Goal: Find specific page/section: Find specific page/section

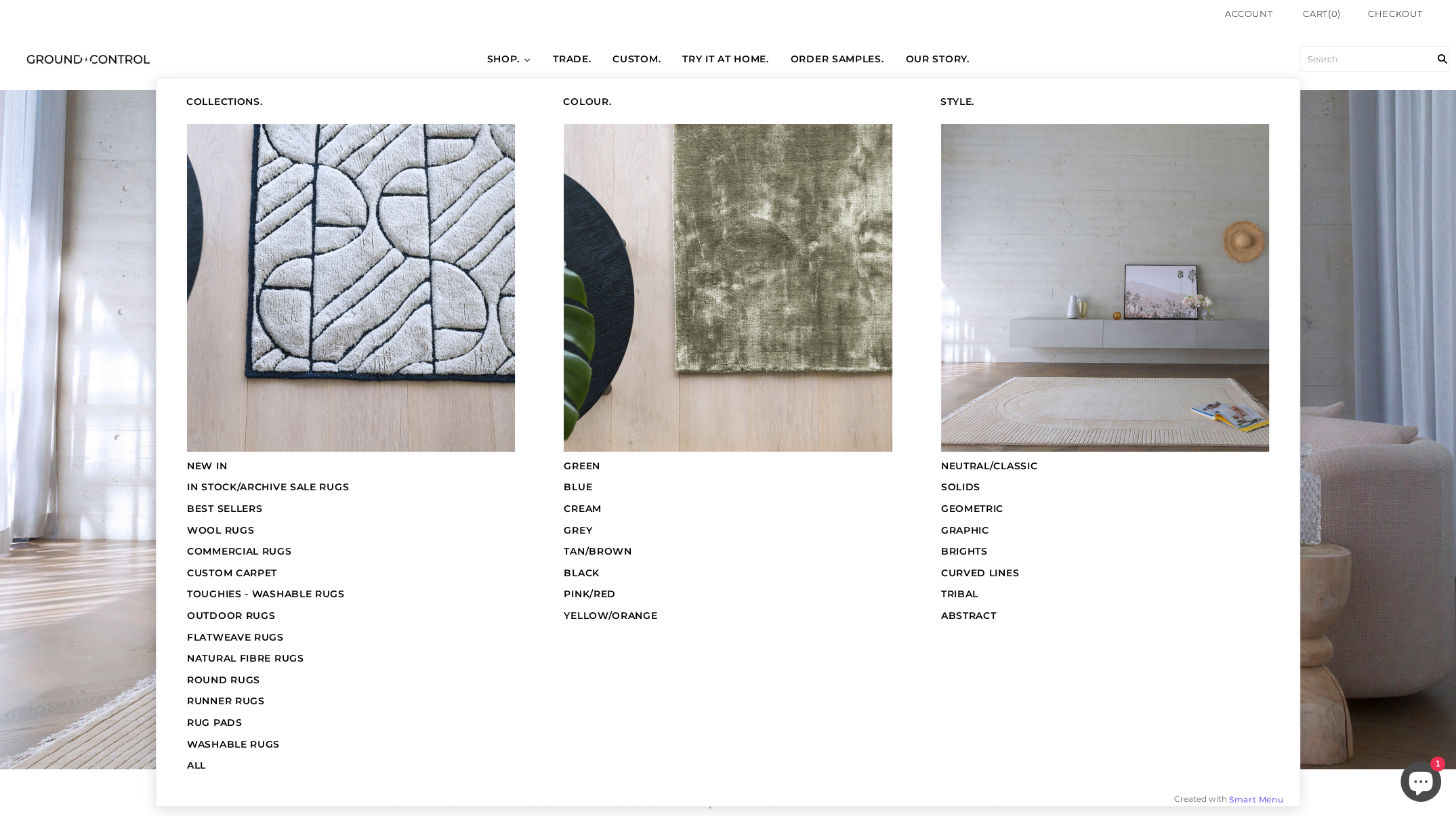
click at [258, 548] on span "COMMERCIAL RUGS" at bounding box center [239, 551] width 105 height 12
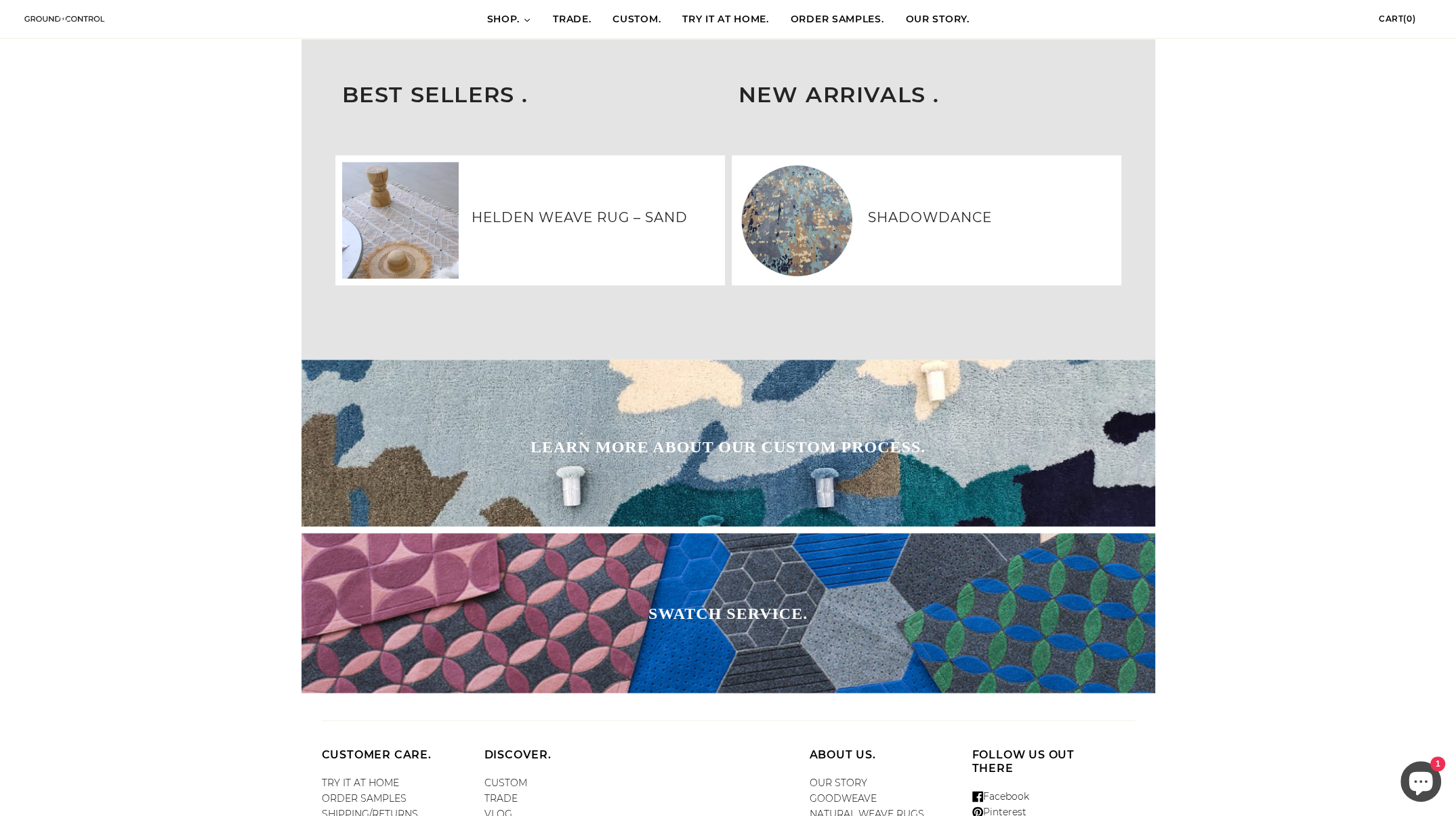
scroll to position [2650, 0]
